Goal: Obtain resource: Obtain resource

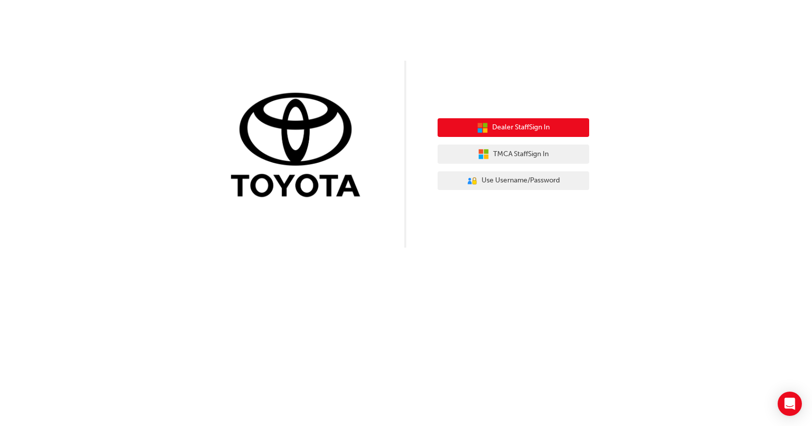
click at [554, 127] on button "Dealer Staff Sign In" at bounding box center [514, 127] width 152 height 19
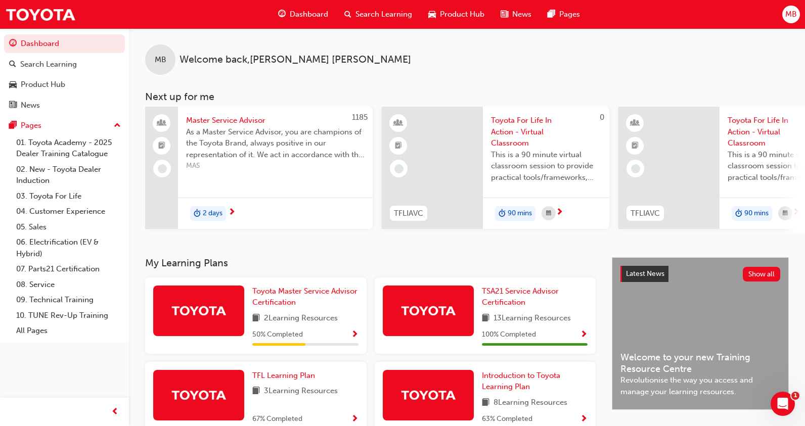
click at [793, 20] on span "MB" at bounding box center [791, 15] width 12 height 12
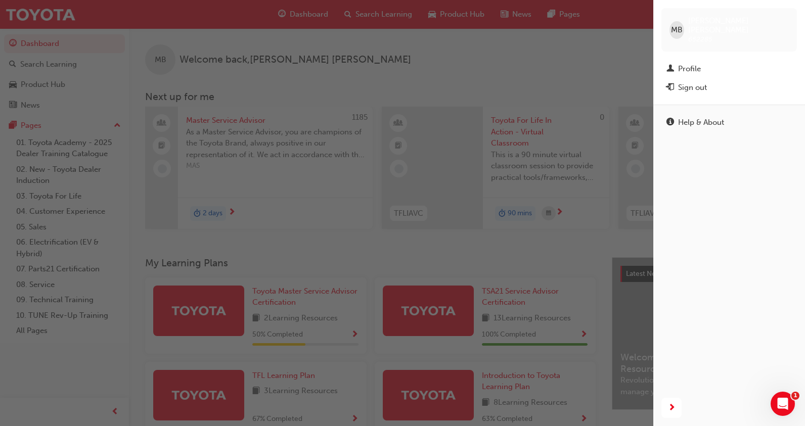
click at [793, 20] on div "MB [PERSON_NAME] 652285" at bounding box center [728, 29] width 135 height 43
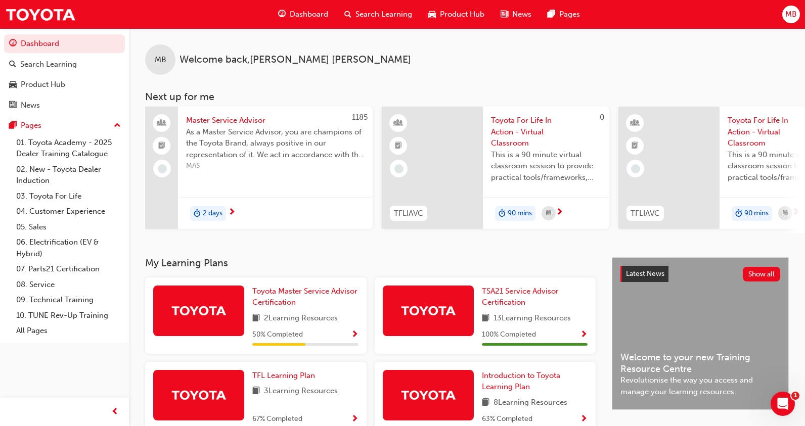
click at [793, 20] on span "MB" at bounding box center [791, 15] width 12 height 12
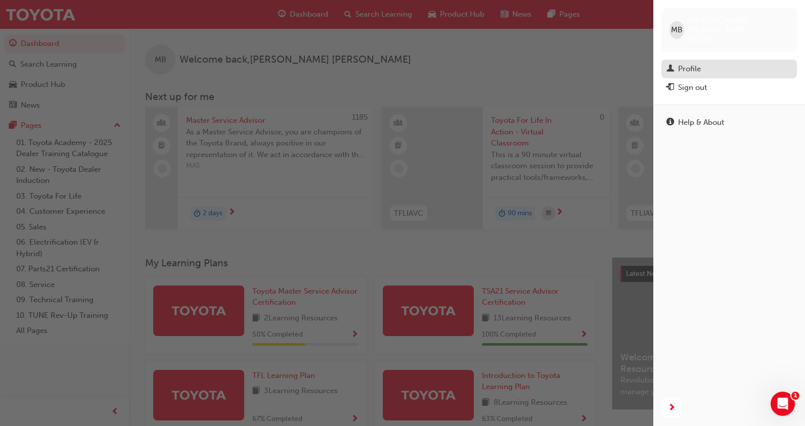
click at [670, 65] on span "man-icon" at bounding box center [670, 69] width 8 height 9
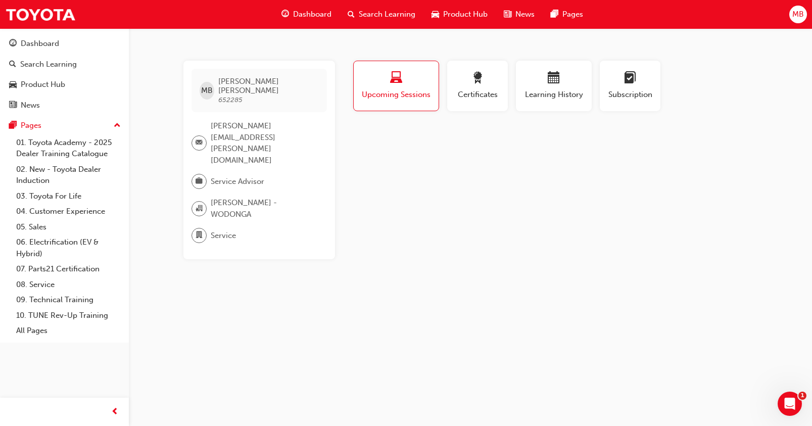
click at [240, 96] on span "652285" at bounding box center [230, 100] width 24 height 9
copy span "652285"
click at [505, 90] on button "Certificates" at bounding box center [477, 86] width 61 height 51
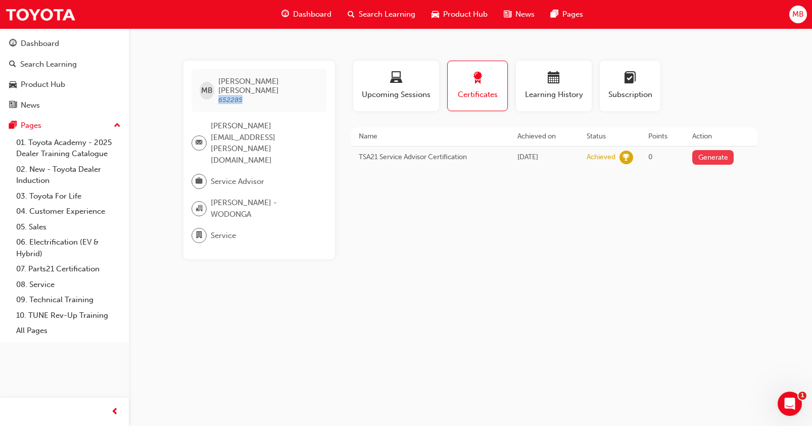
click at [729, 157] on button "Generate" at bounding box center [713, 157] width 41 height 15
